Goal: Task Accomplishment & Management: Manage account settings

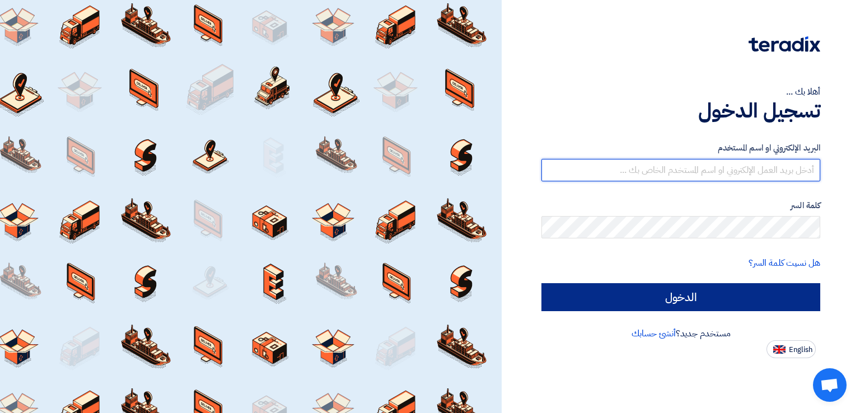
type input "[EMAIL_ADDRESS][DOMAIN_NAME]"
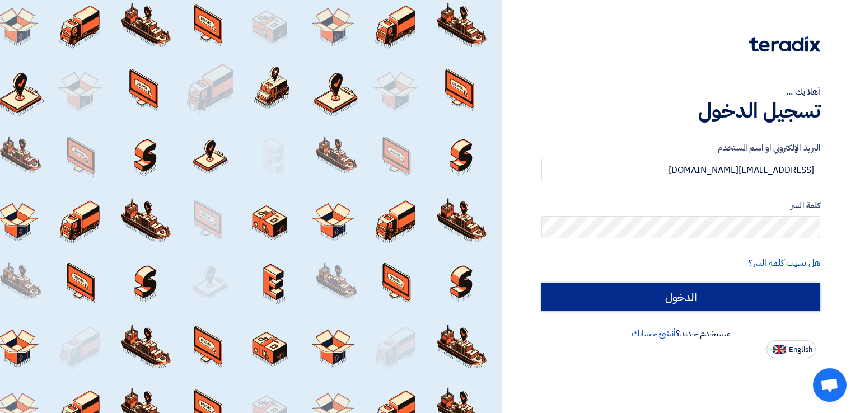
click at [682, 297] on input "الدخول" at bounding box center [680, 297] width 279 height 28
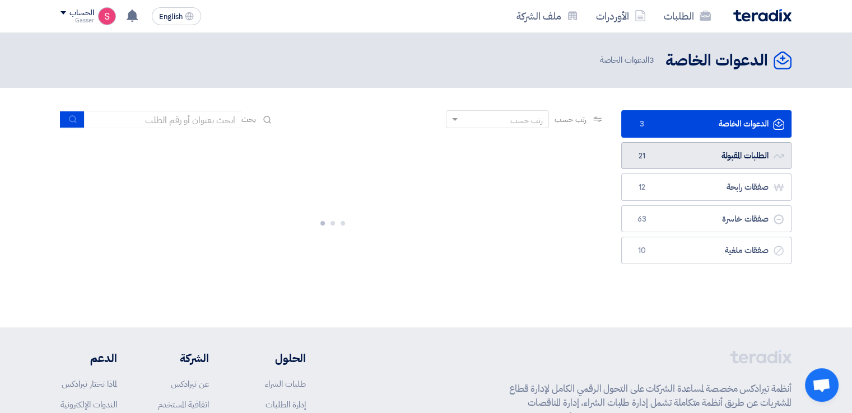
click at [683, 156] on link "الطلبات المقبولة الطلبات المقبولة 21" at bounding box center [706, 155] width 170 height 27
